Goal: Task Accomplishment & Management: Complete application form

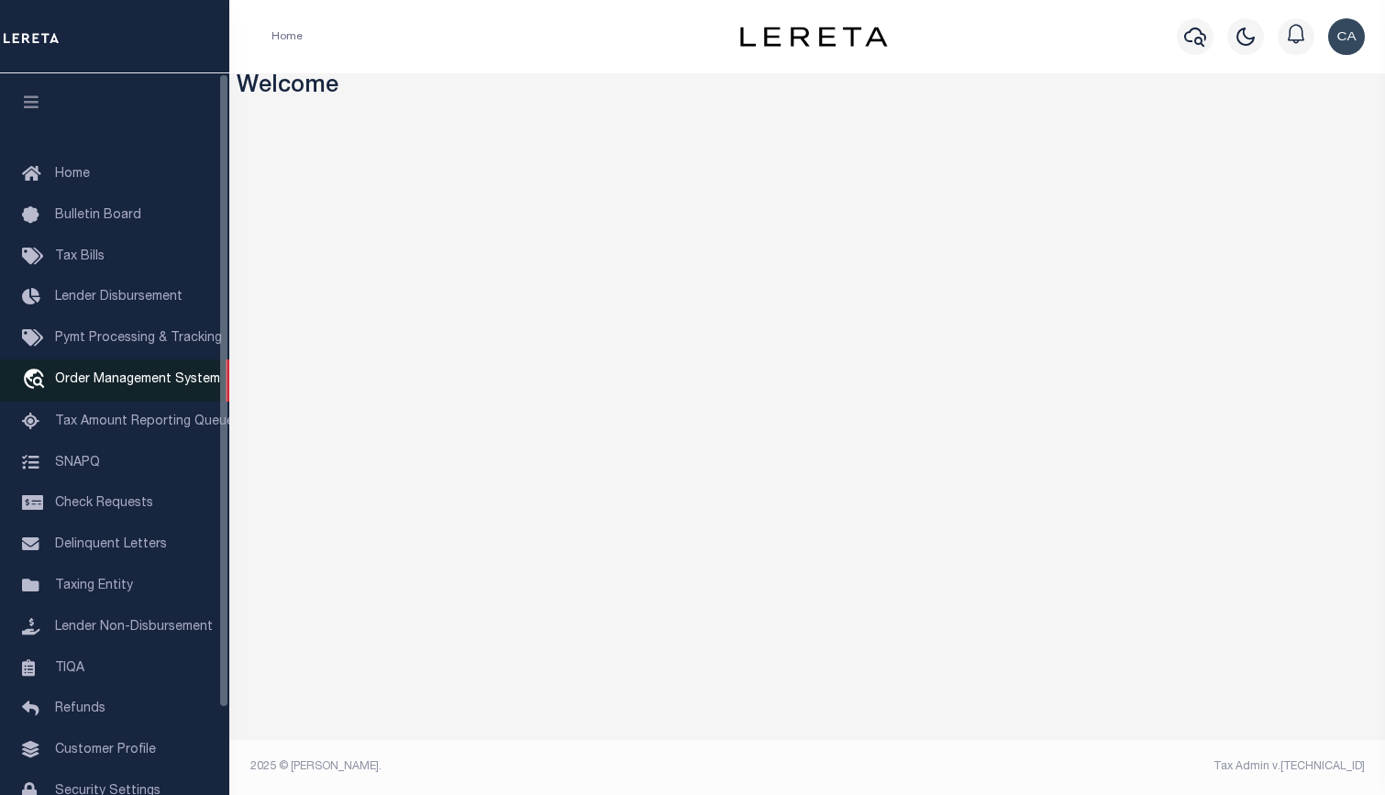
click at [140, 381] on span "Order Management System" at bounding box center [137, 379] width 165 height 13
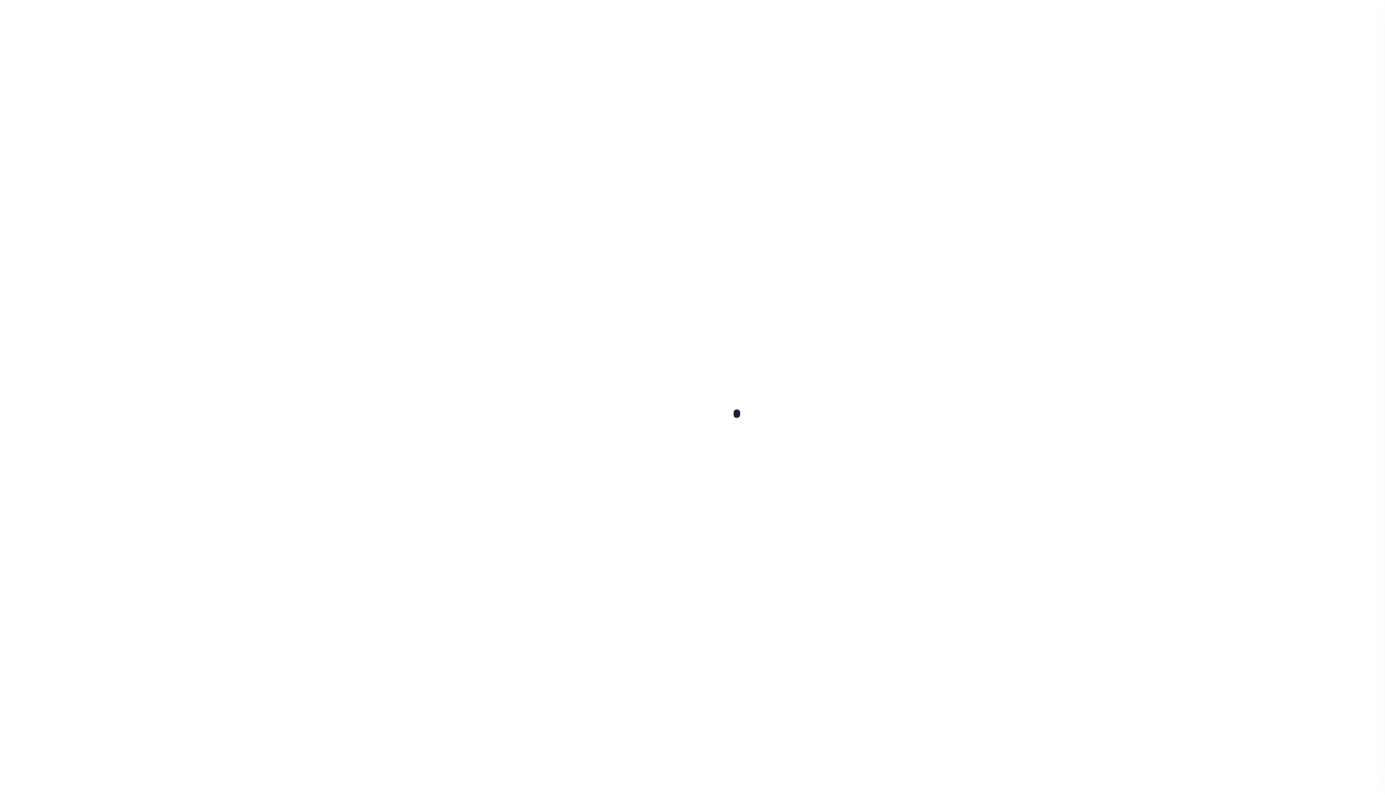
select select "200"
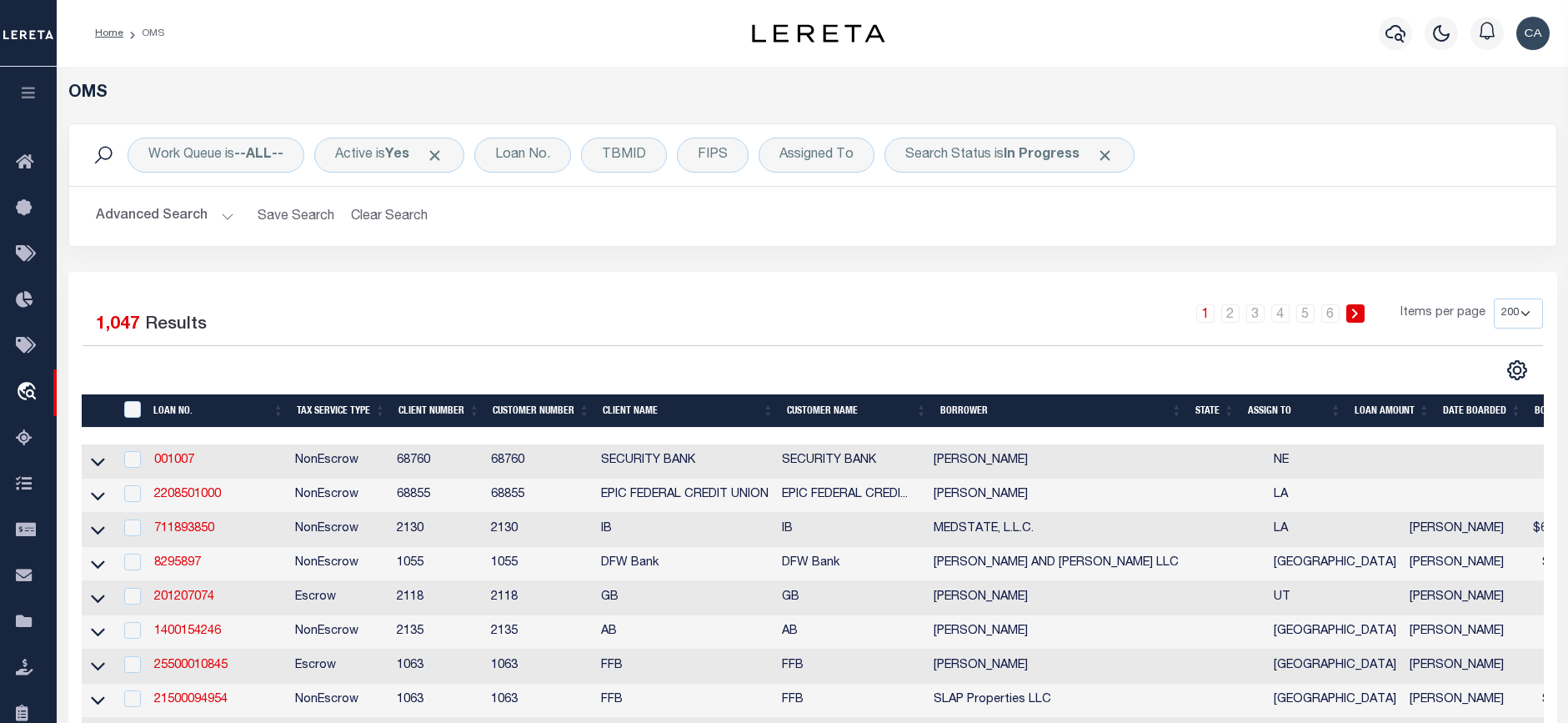
click at [758, 246] on div "Advanced Search Save Search Clear Search Tax Service Type Is Is Contains Escrow…" at bounding box center [813, 216] width 1488 height 59
click at [165, 459] on link "001007" at bounding box center [175, 460] width 40 height 12
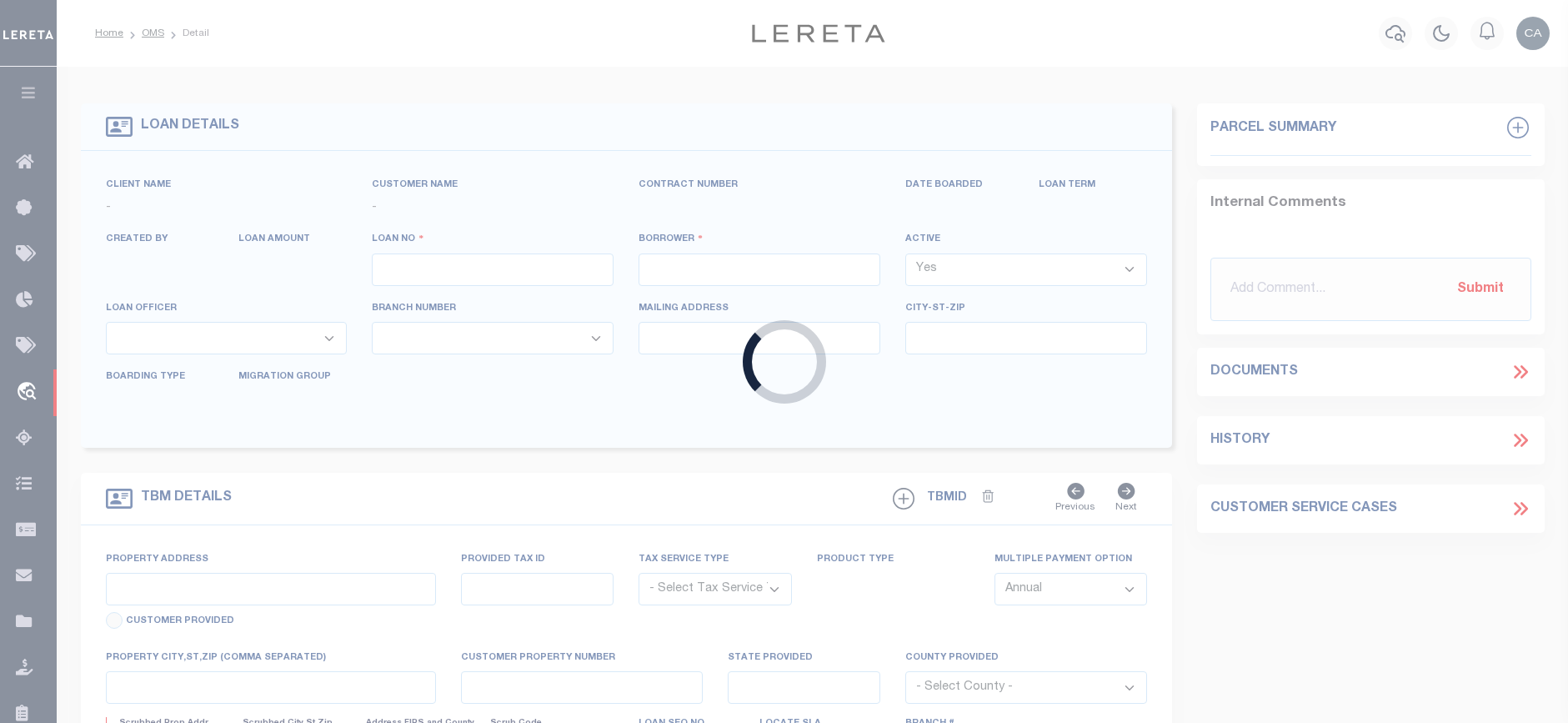
type input "001007"
type input "HAROLD W GEORGE"
select select
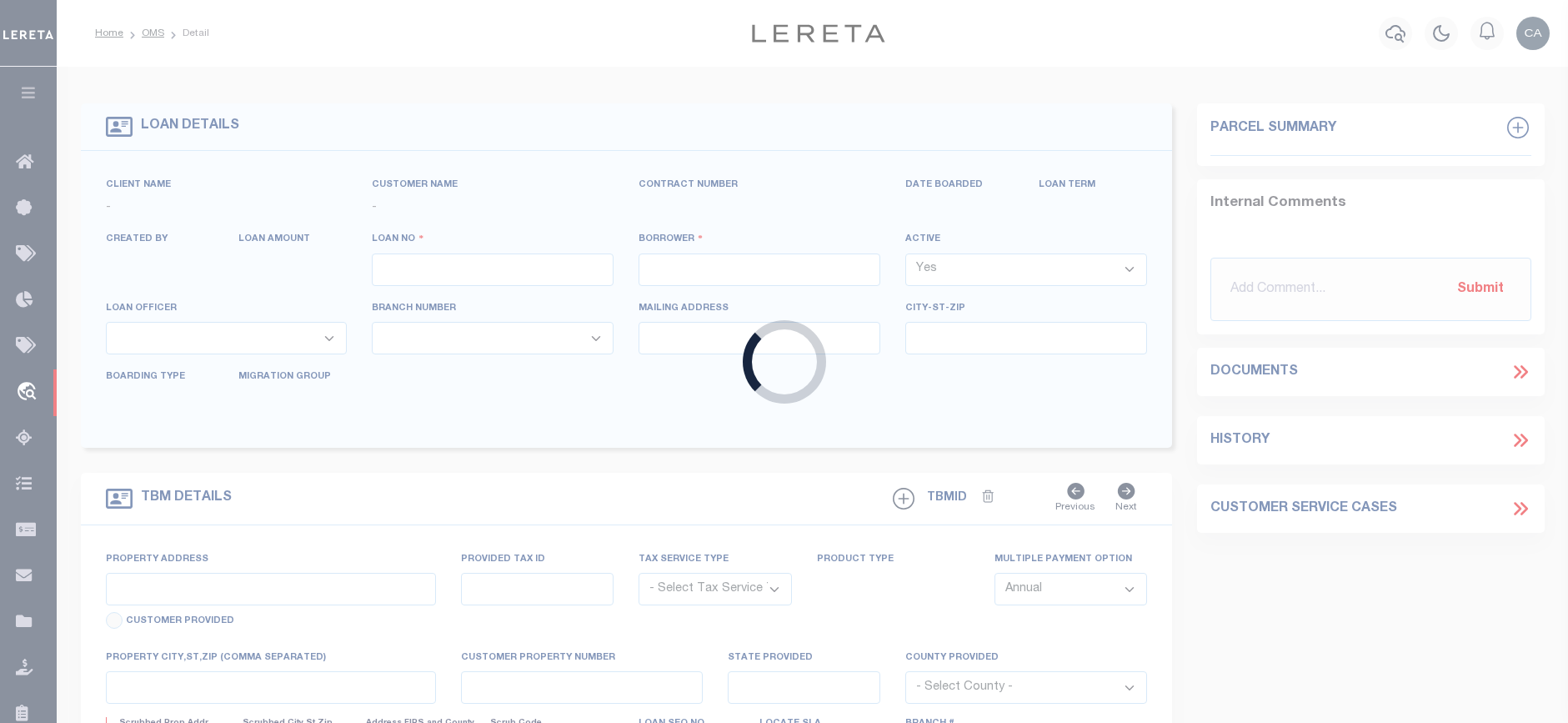
select select
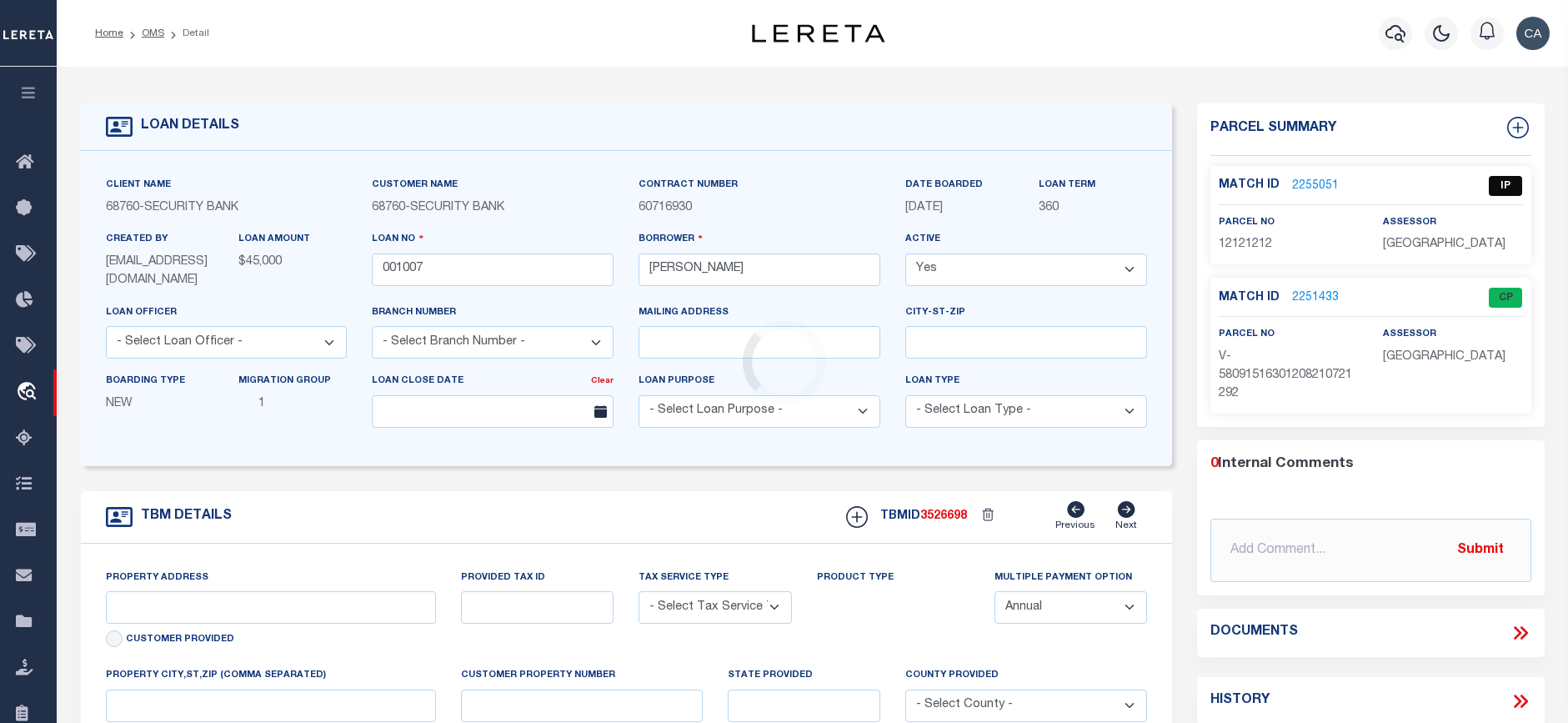
type input "57759 874 RD"
radio input "true"
select select "NonEscrow"
select select
type input "DIXON NE 687323024"
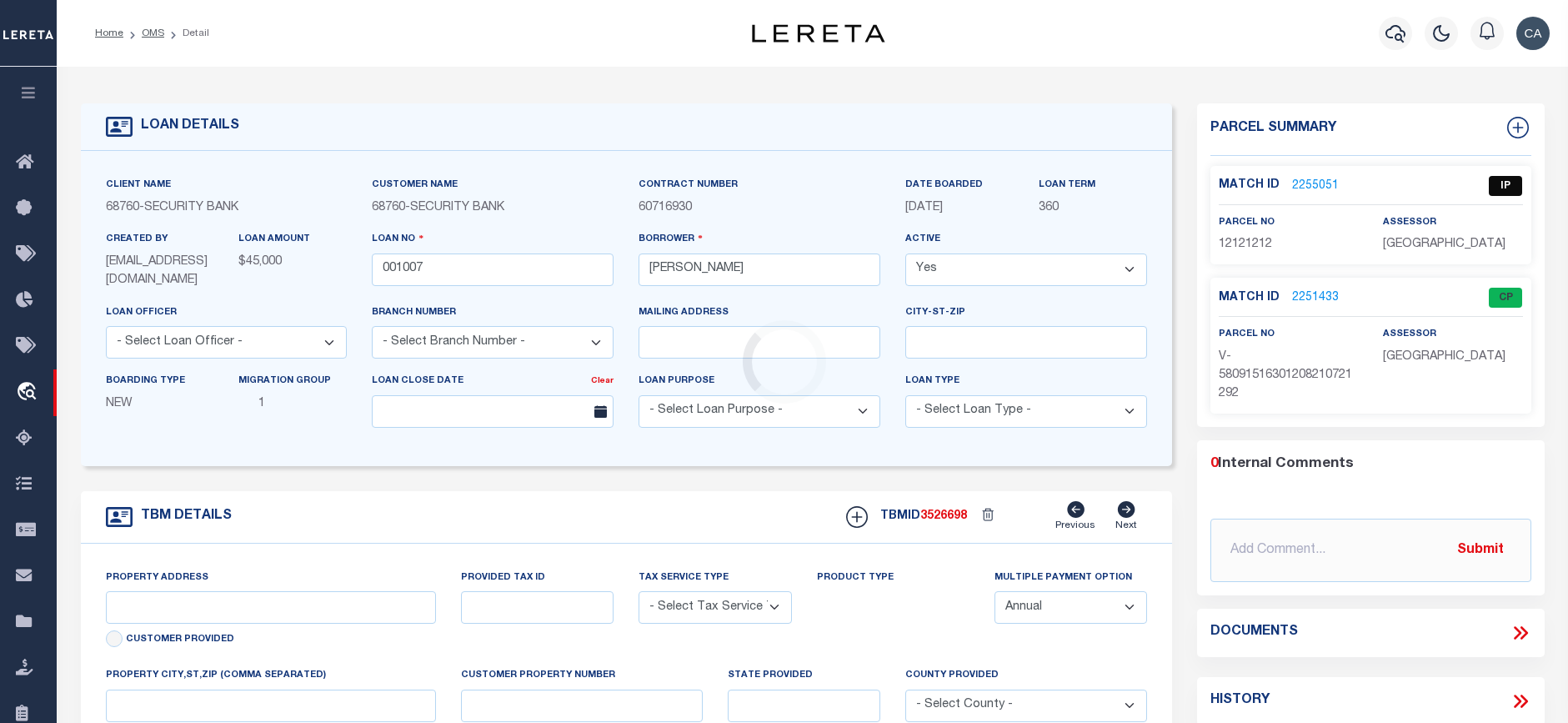
type input "001007"
type input "NE"
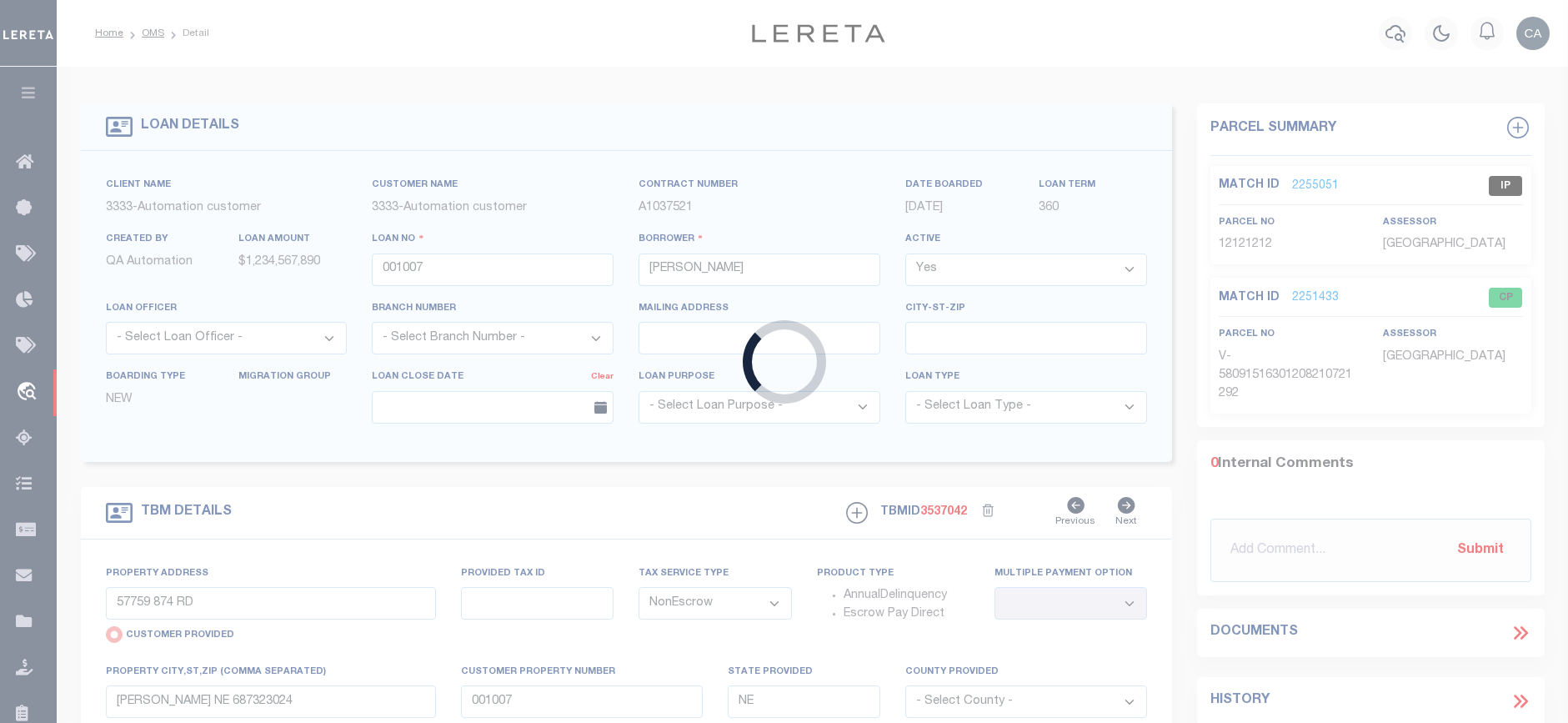
type input "Automation-09-30-25T12:57:34-1"
type input "Carlos R. Contreres"
select select
type input "10241 NANCYS BLVD APT 53"
type input "GROSSE ILE MI 48138-2186"
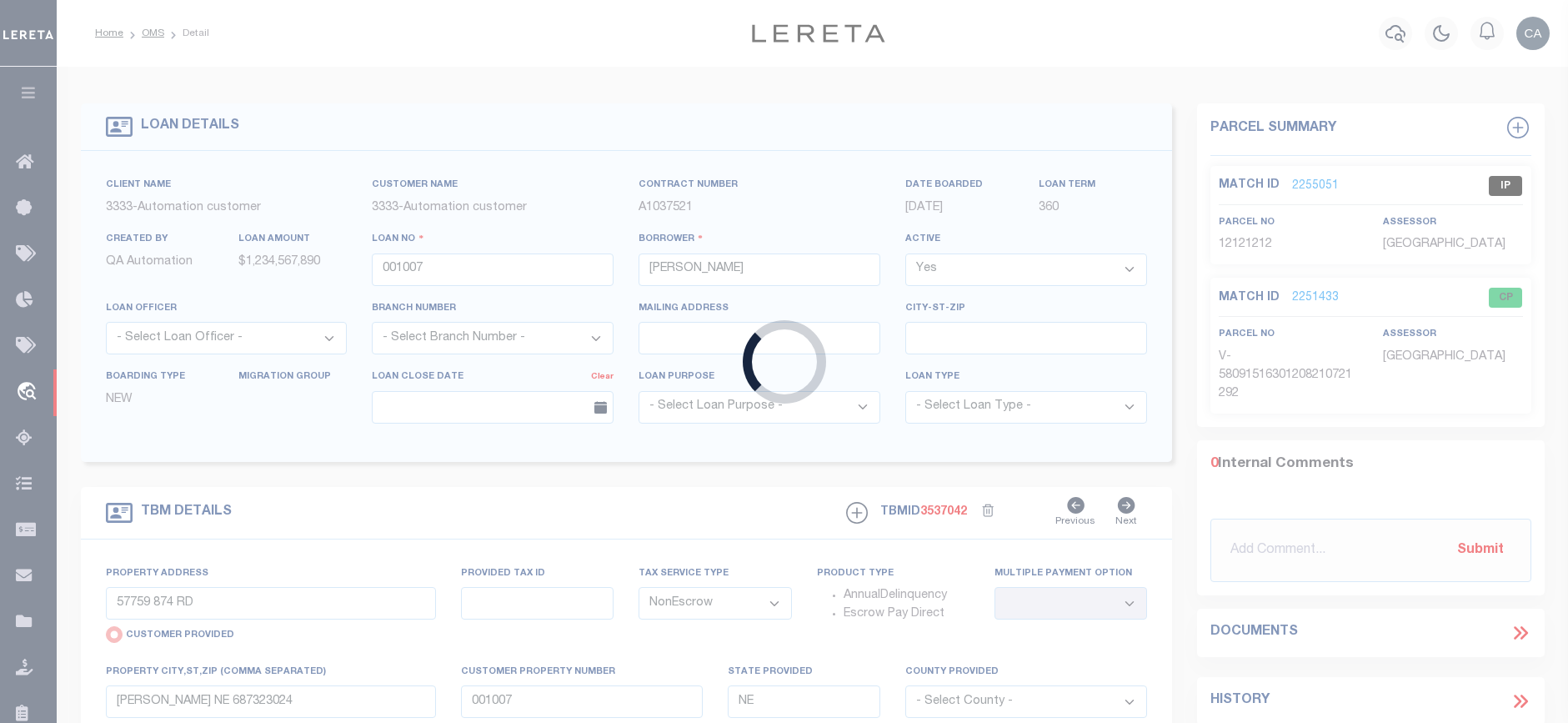
type input "09/29/2025"
select select "10"
type input "10241 NANCYS BLVD APT 53"
radio input "false"
type input "GROSSE ILE MI 48138-2186"
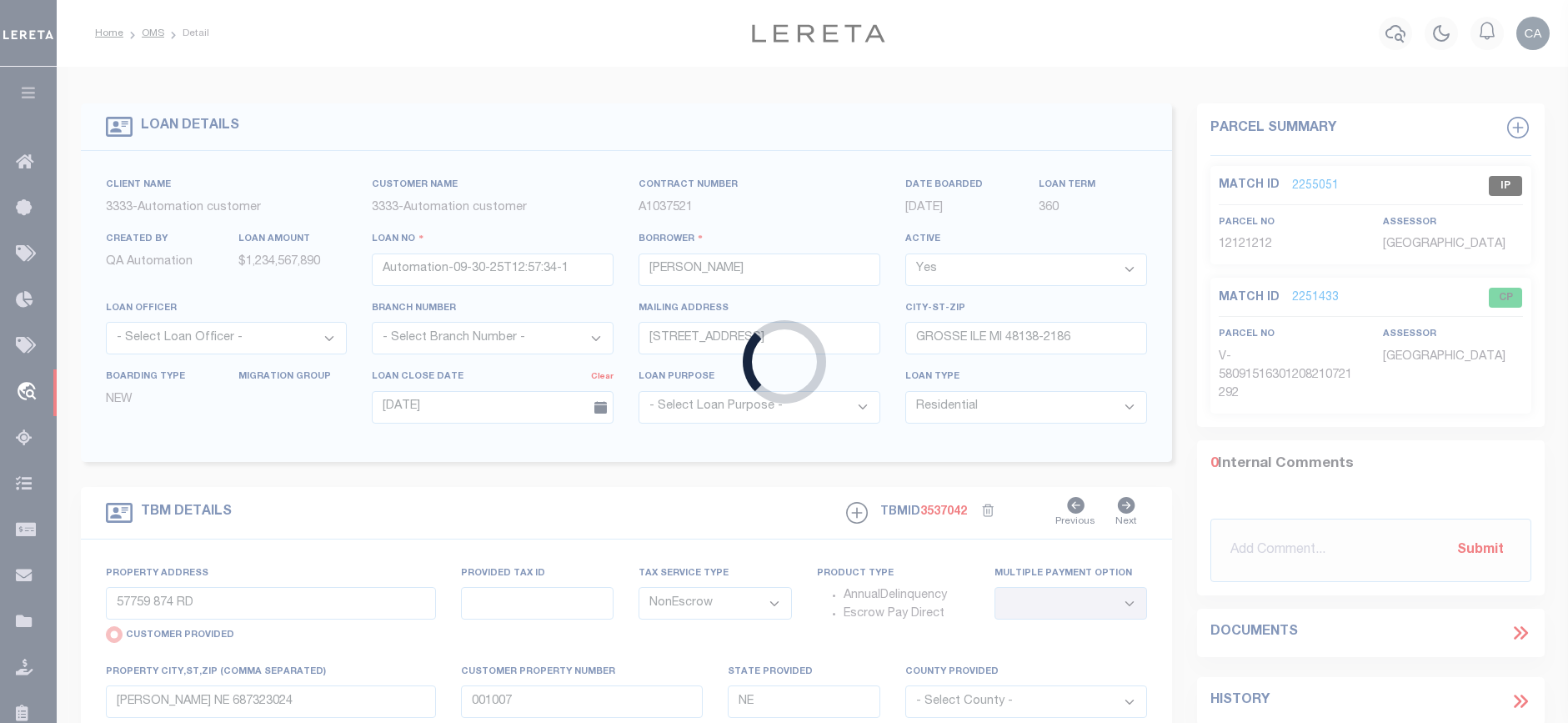
type input "MI"
select select "155695"
select select "2"
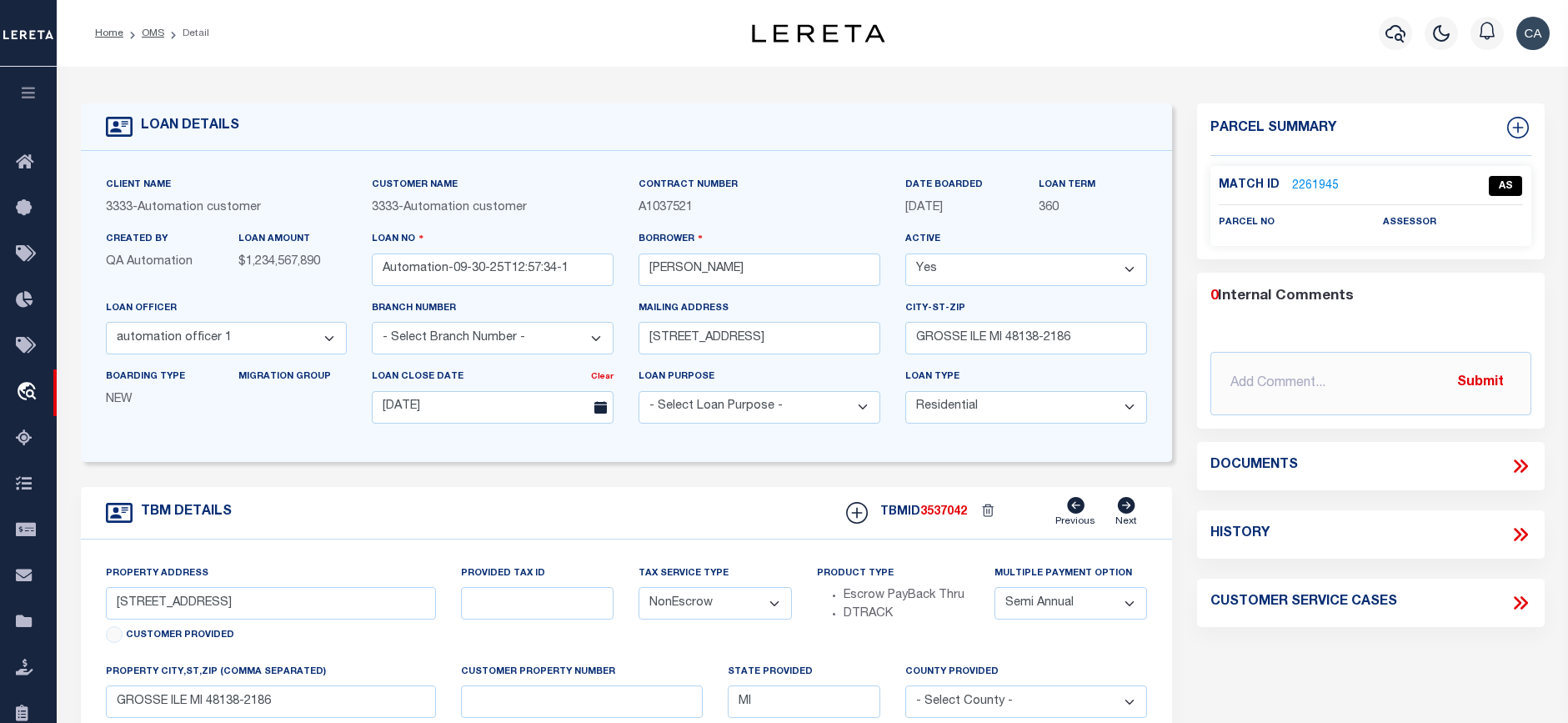
click at [499, 188] on div "Customer Name 3333 - Automation customer" at bounding box center [493, 196] width 242 height 41
type input "001007"
type input "HAROLD W GEORGE"
select select
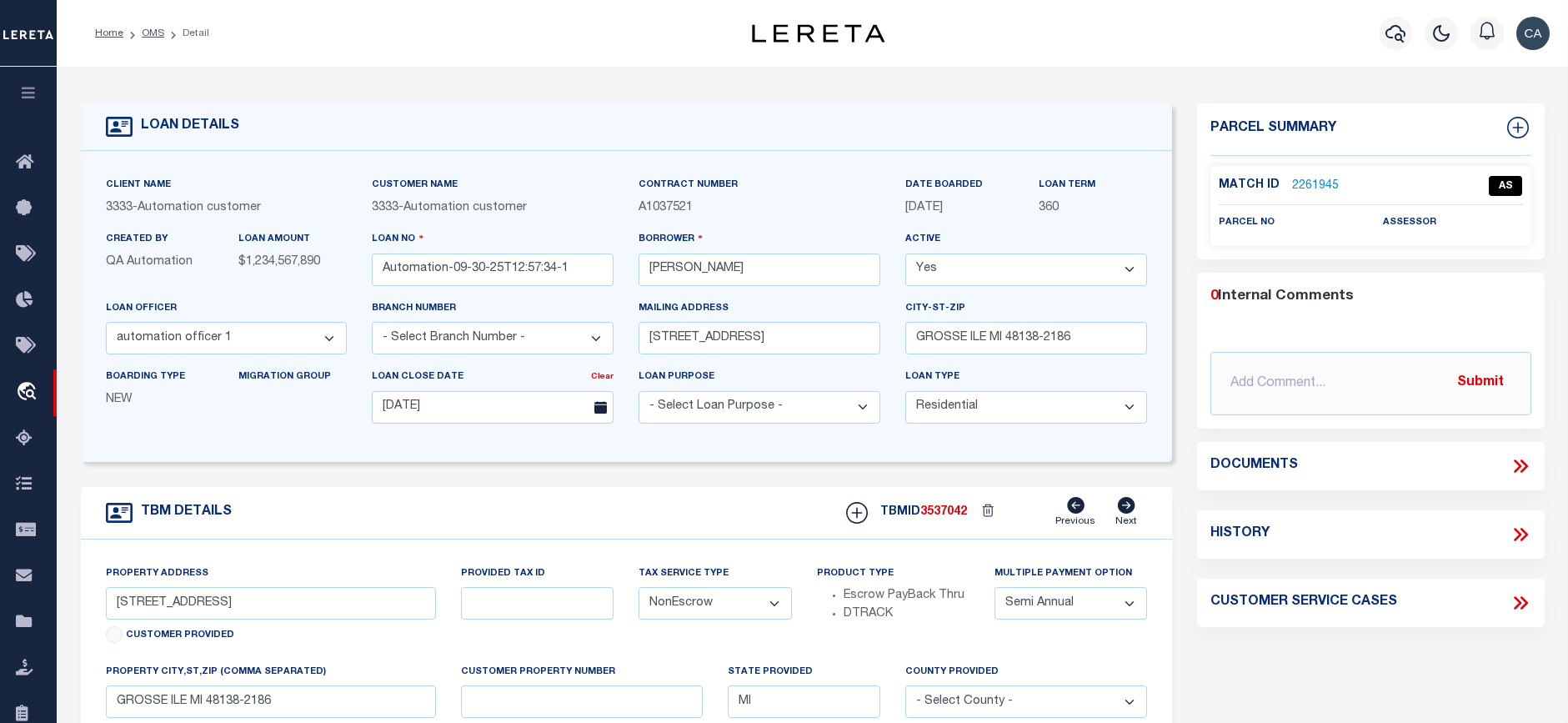
select select
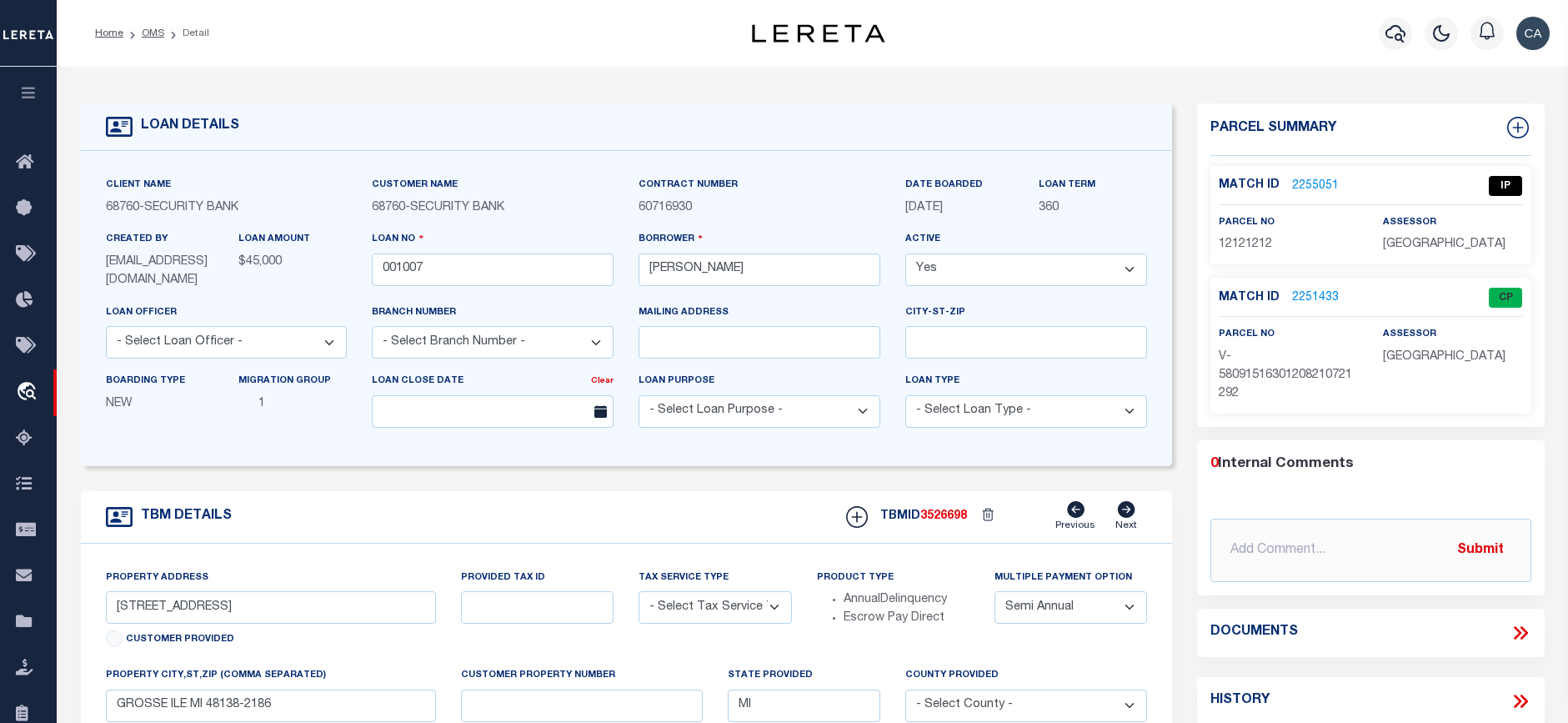
type input "57759 874 RD"
radio input "true"
select select "NonEscrow"
select select
type input "DIXON NE 687323024"
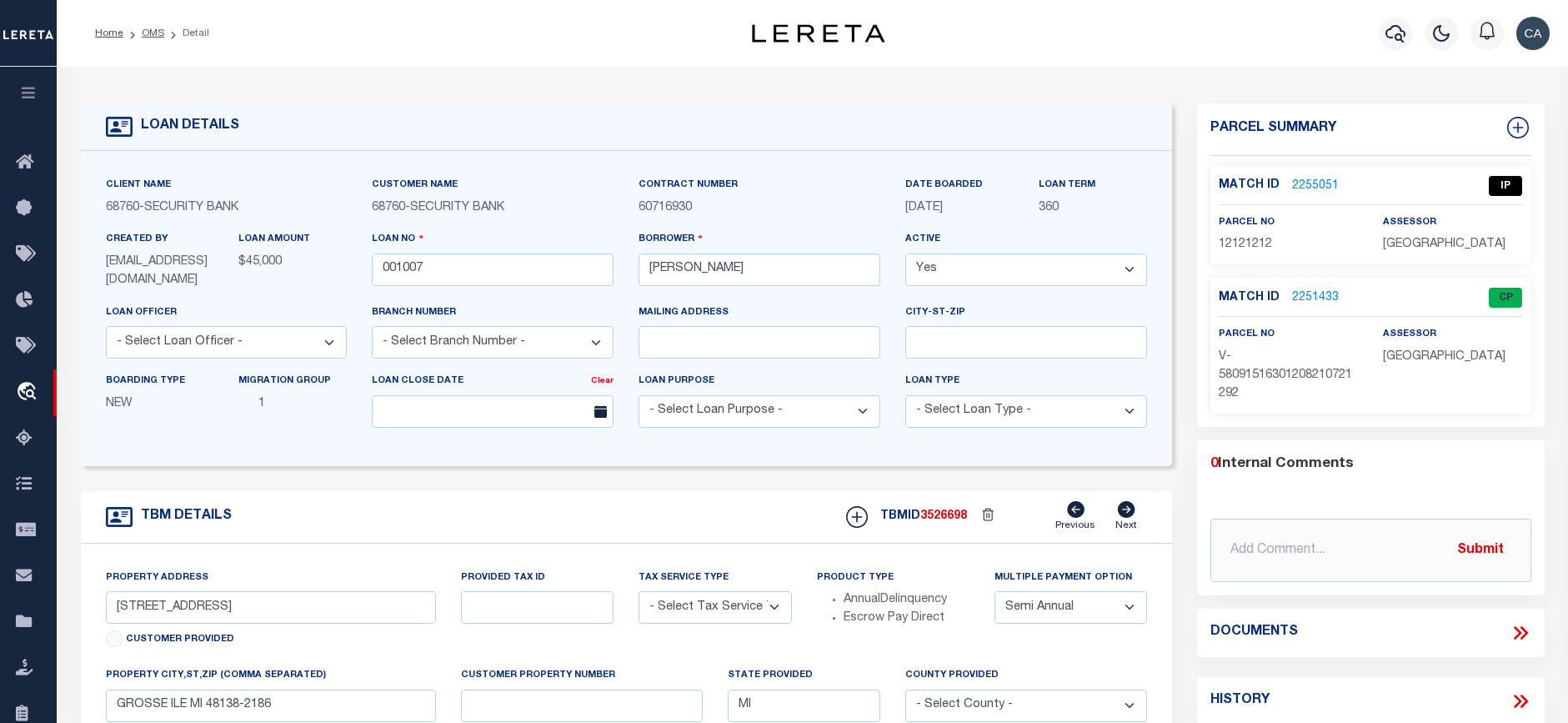
type input "001007"
type input "NE"
